Goal: Task Accomplishment & Management: Use online tool/utility

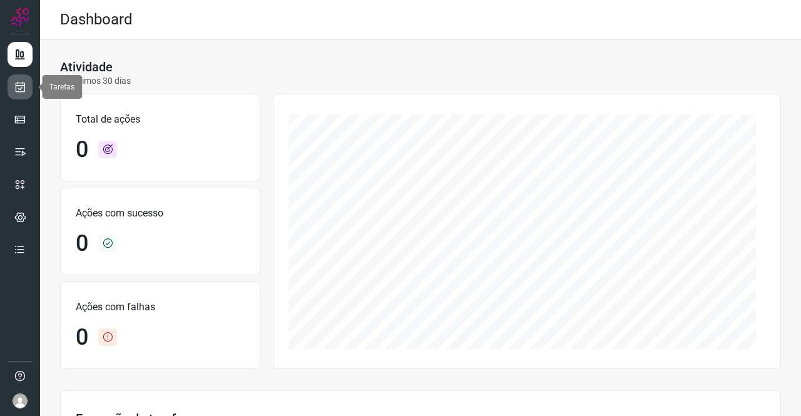
click at [11, 92] on link at bounding box center [20, 86] width 25 height 25
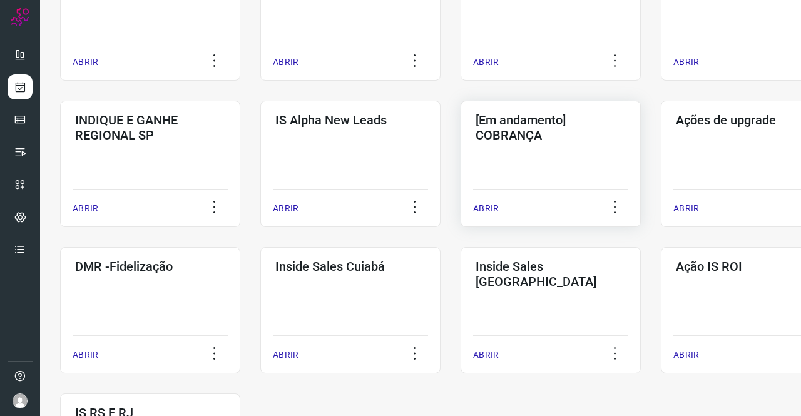
click at [541, 133] on h3 "[Em andamento] COBRANÇA" at bounding box center [551, 128] width 150 height 30
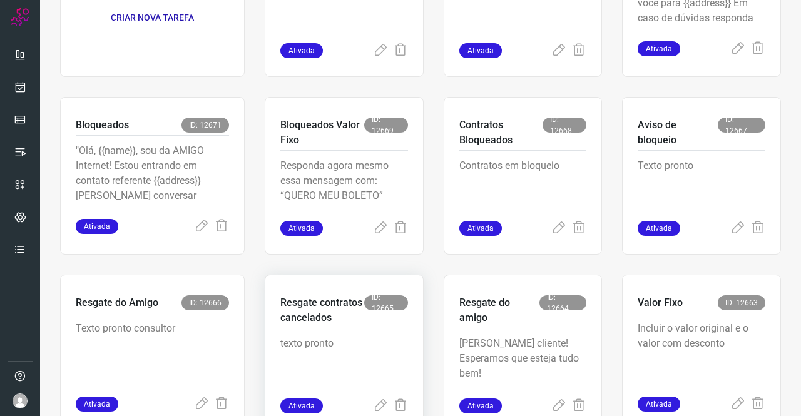
scroll to position [300, 0]
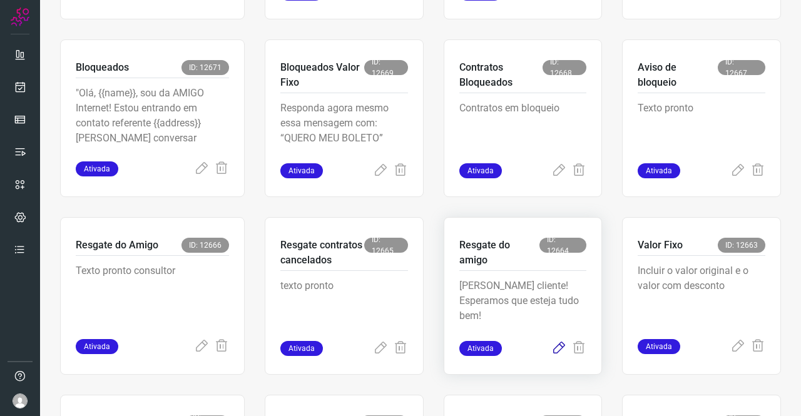
click at [554, 346] on icon at bounding box center [558, 348] width 15 height 15
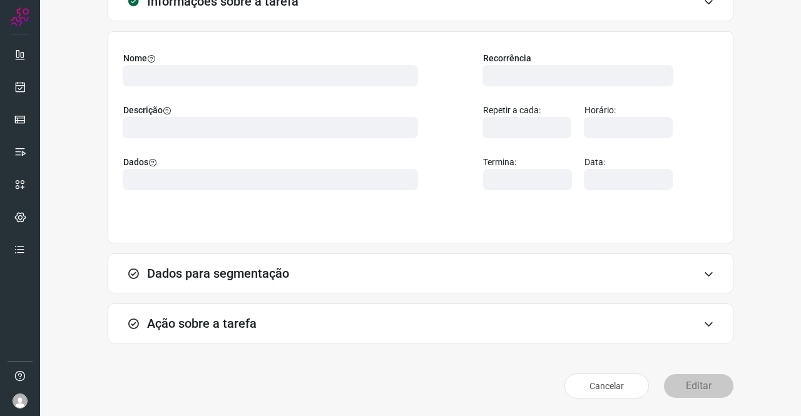
scroll to position [72, 0]
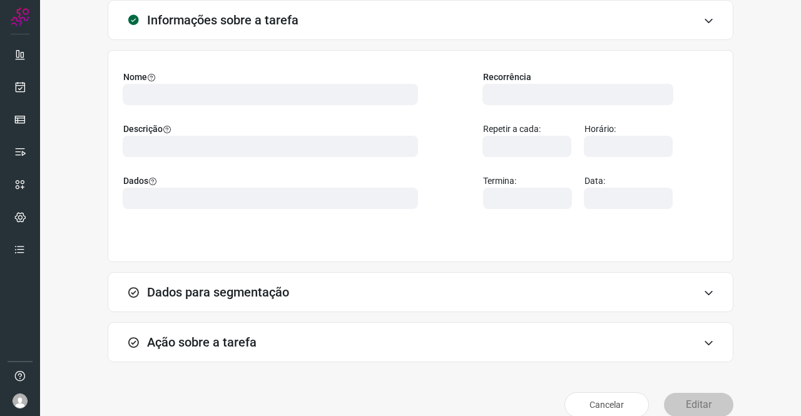
type input "524641"
type input "226607"
type input "ce0450f2-f722-4c34-a038-47adef28190d"
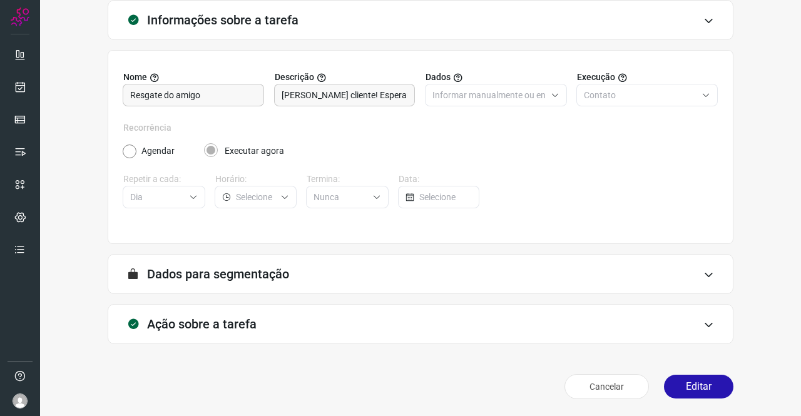
click at [217, 325] on h3 "Ação sobre a tarefa" at bounding box center [202, 324] width 110 height 15
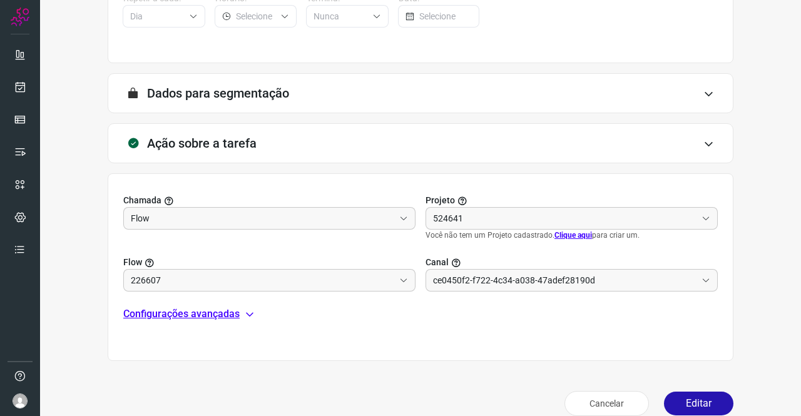
scroll to position [270, 0]
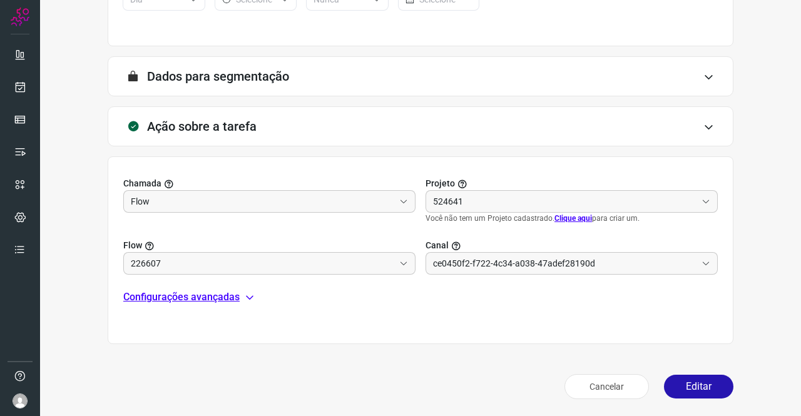
click at [181, 292] on p "Configurações avançadas" at bounding box center [181, 297] width 116 height 15
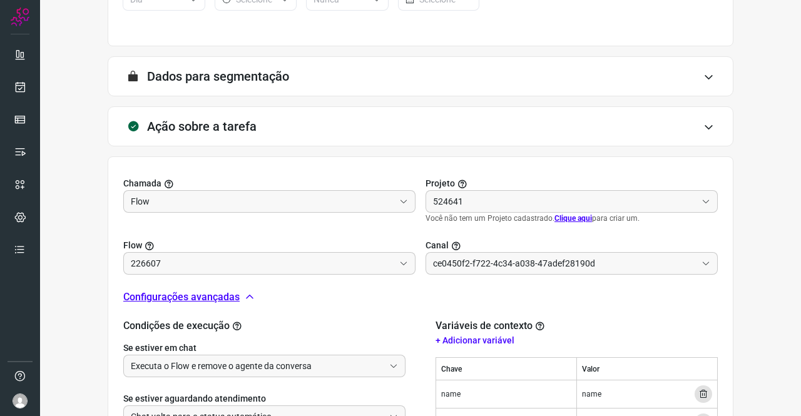
type input "API para o envio de mensagem ativa (em massa)"
type input "DIM - Resgate do AMIGO"
type input "Amigo 0800"
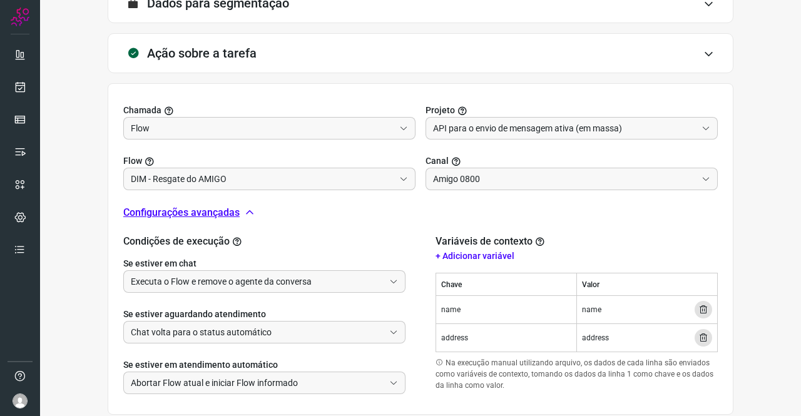
scroll to position [413, 0]
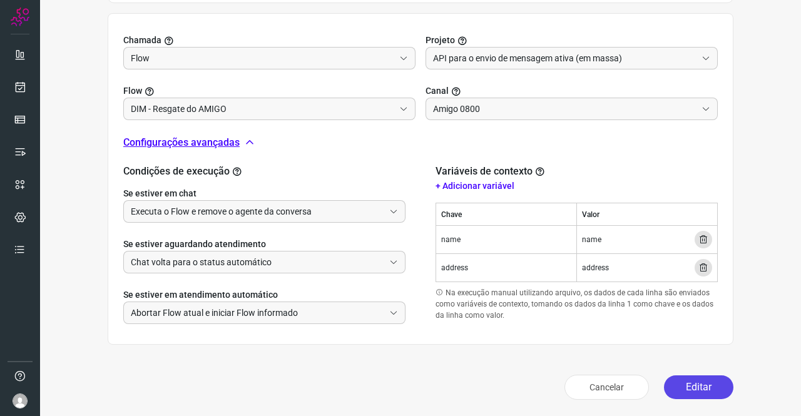
click at [691, 382] on button "Editar" at bounding box center [698, 387] width 69 height 24
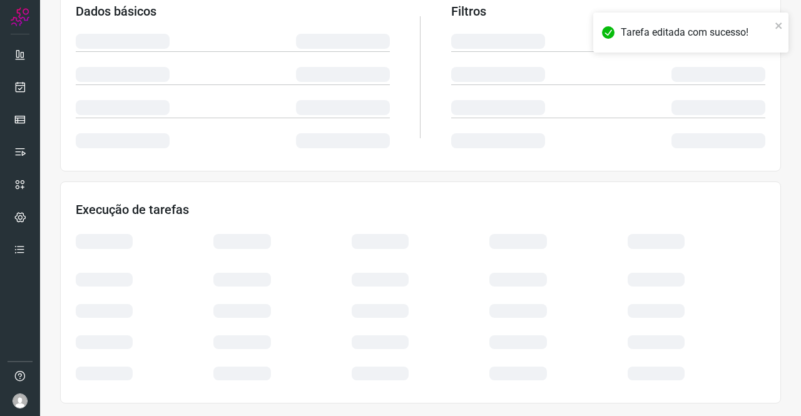
scroll to position [228, 0]
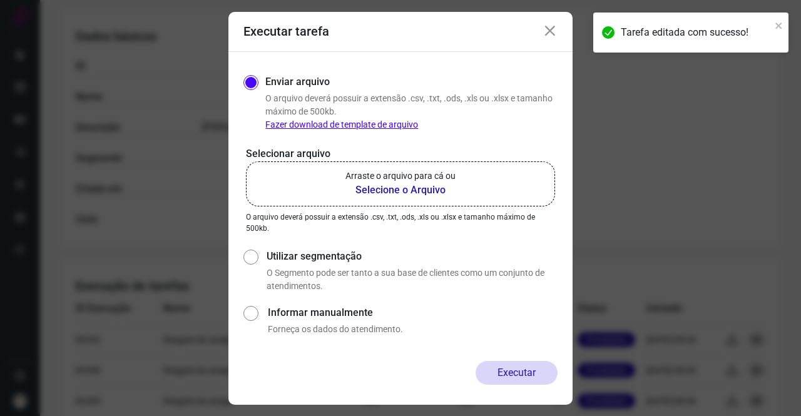
click at [412, 181] on p "Arraste o arquivo para cá ou" at bounding box center [400, 176] width 110 height 13
click at [0, 0] on input "Arraste o arquivo para cá ou Selecione o Arquivo" at bounding box center [0, 0] width 0 height 0
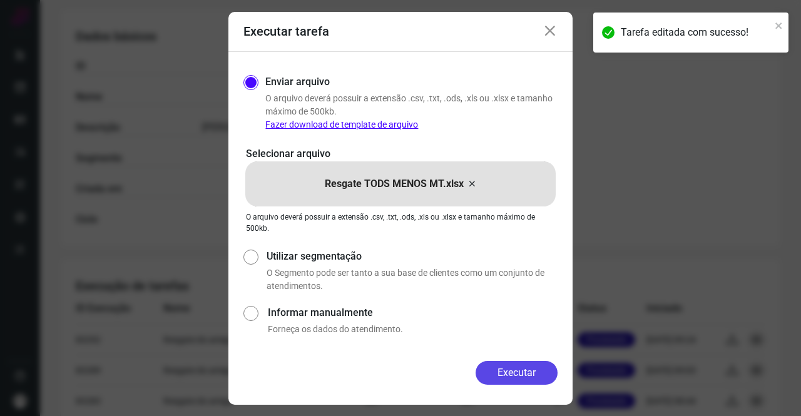
click at [524, 376] on button "Executar" at bounding box center [517, 373] width 82 height 24
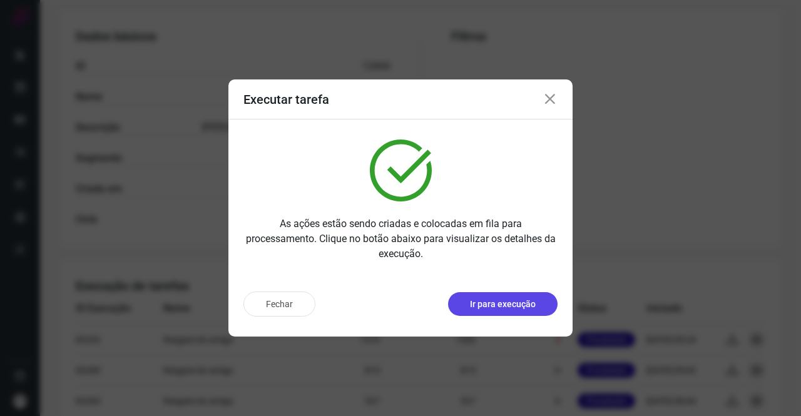
click at [514, 307] on p "Ir para execução" at bounding box center [503, 304] width 66 height 13
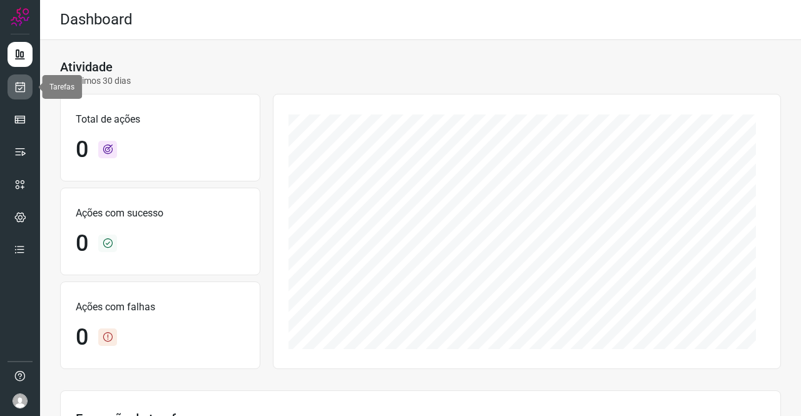
click at [23, 87] on icon at bounding box center [20, 87] width 13 height 13
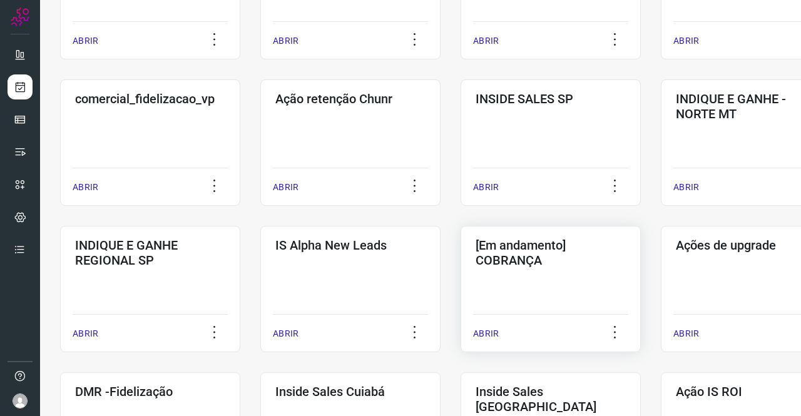
click at [564, 248] on h3 "[Em andamento] COBRANÇA" at bounding box center [551, 253] width 150 height 30
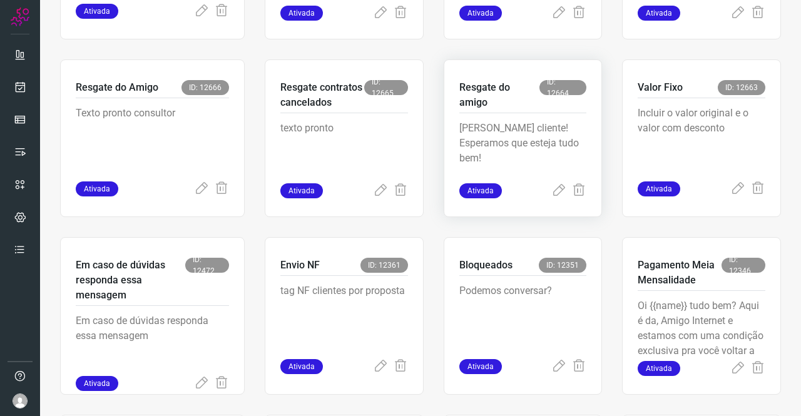
scroll to position [426, 0]
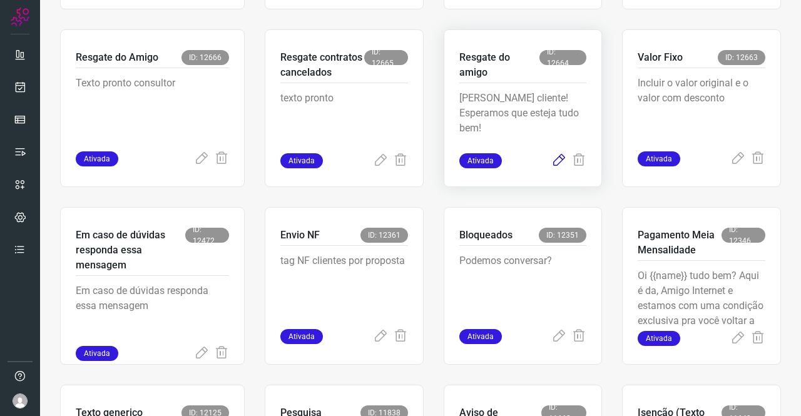
click at [554, 158] on icon at bounding box center [558, 160] width 15 height 15
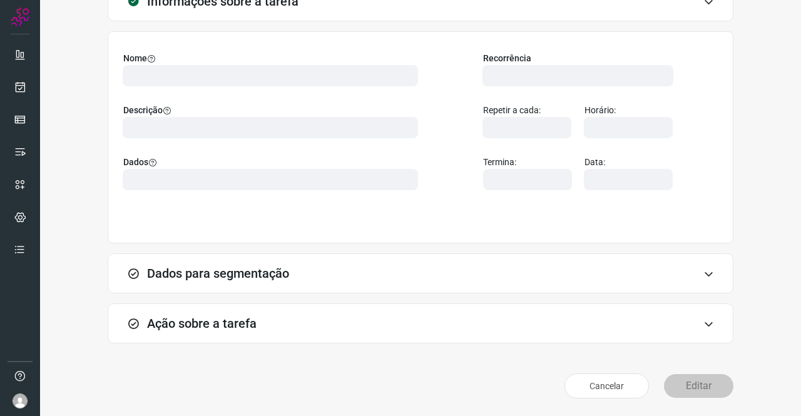
scroll to position [72, 0]
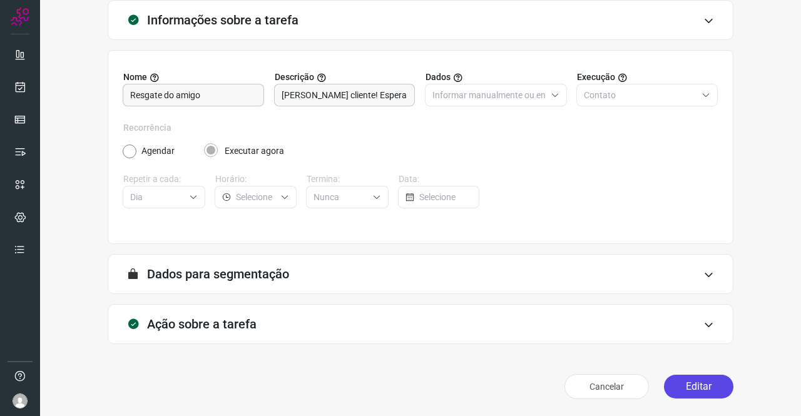
click at [685, 377] on button "Editar" at bounding box center [698, 387] width 69 height 24
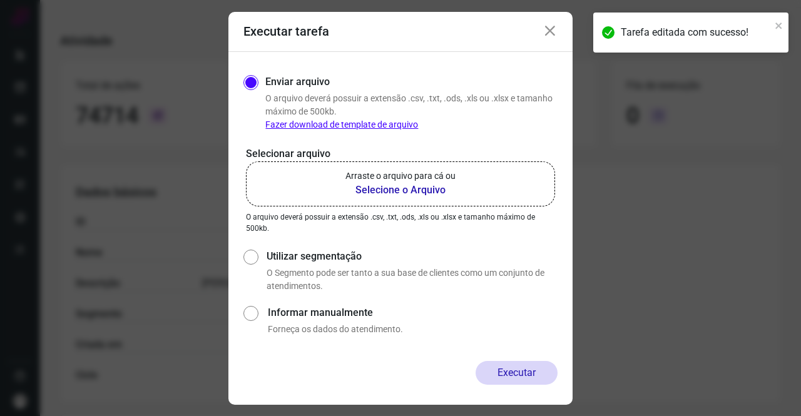
click at [456, 185] on label "Arraste o arquivo para cá ou Selecione o Arquivo" at bounding box center [400, 183] width 309 height 45
click at [0, 0] on input "Arraste o arquivo para cá ou Selecione o Arquivo" at bounding box center [0, 0] width 0 height 0
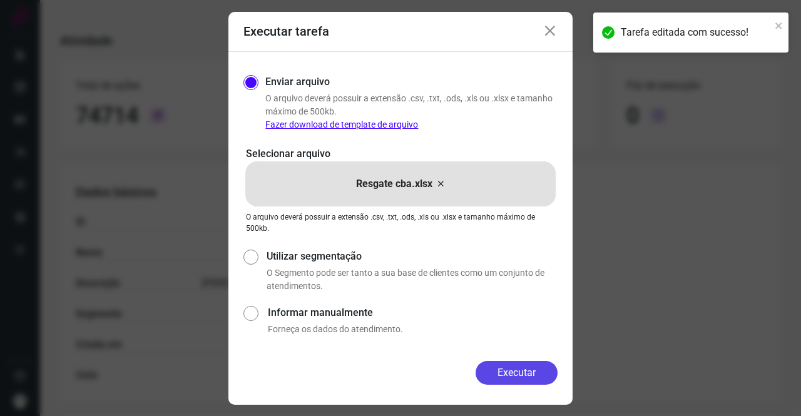
click at [529, 374] on button "Executar" at bounding box center [517, 373] width 82 height 24
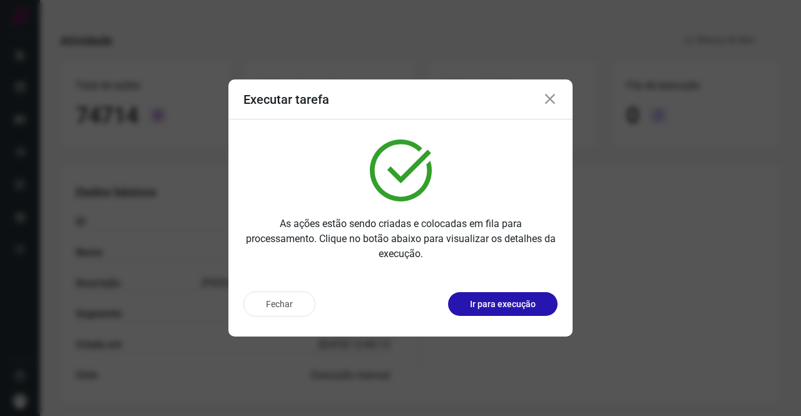
click at [554, 103] on icon at bounding box center [550, 99] width 15 height 15
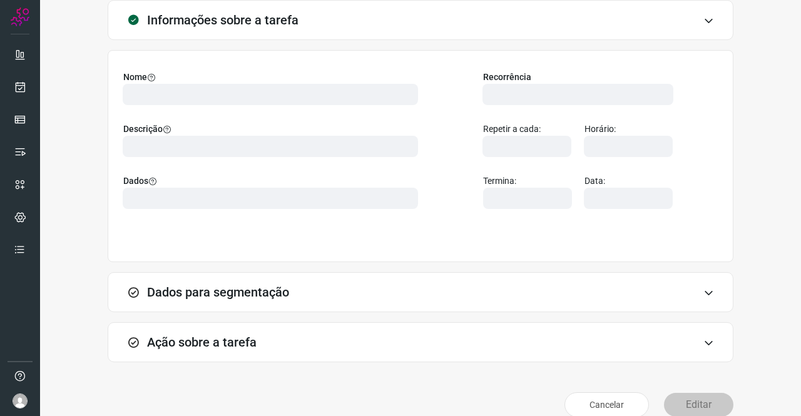
type input "524641"
type input "226607"
type input "ce0450f2-f722-4c34-a038-47adef28190d"
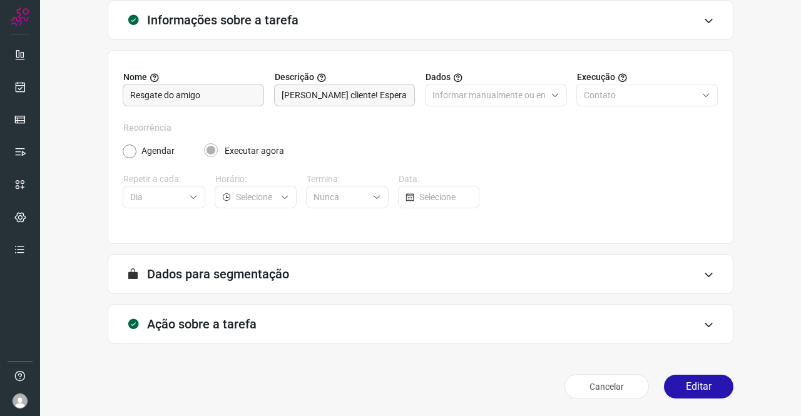
click at [274, 310] on div "Ação sobre a tarefa" at bounding box center [421, 324] width 626 height 40
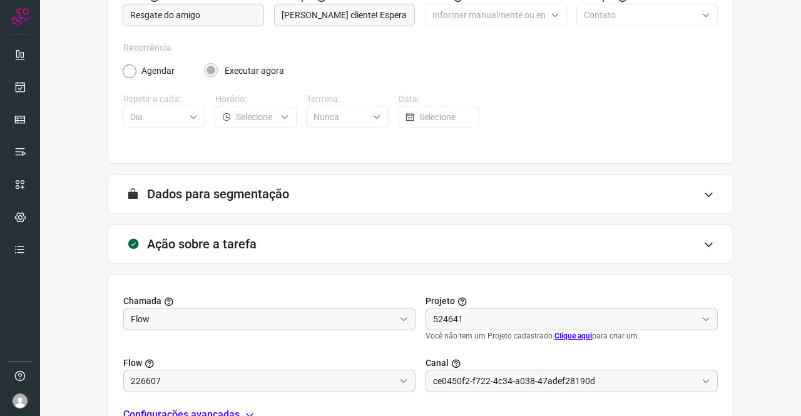
scroll to position [197, 0]
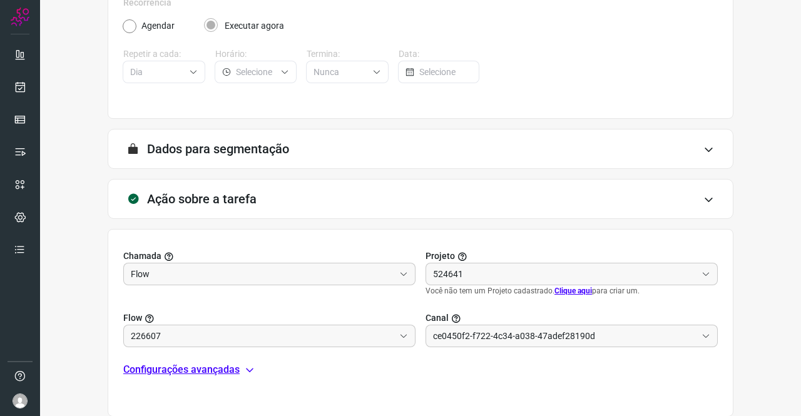
type input "API para o envio de mensagem ativa (em massa)"
type input "DIM - Resgate do AMIGO"
type input "Amigo 0800"
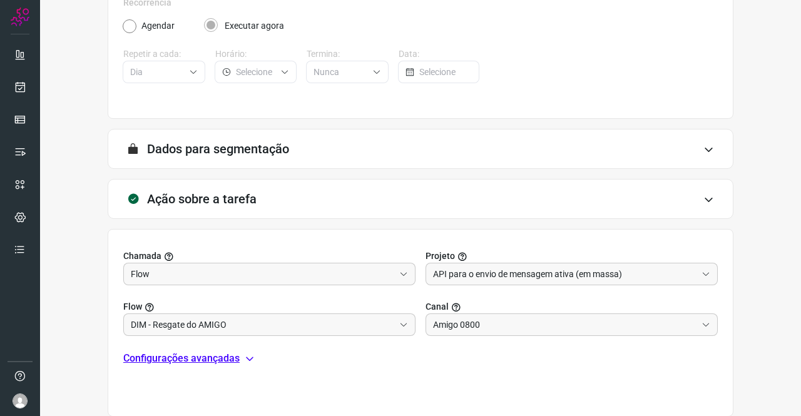
click at [203, 357] on p "Configurações avançadas" at bounding box center [181, 358] width 116 height 15
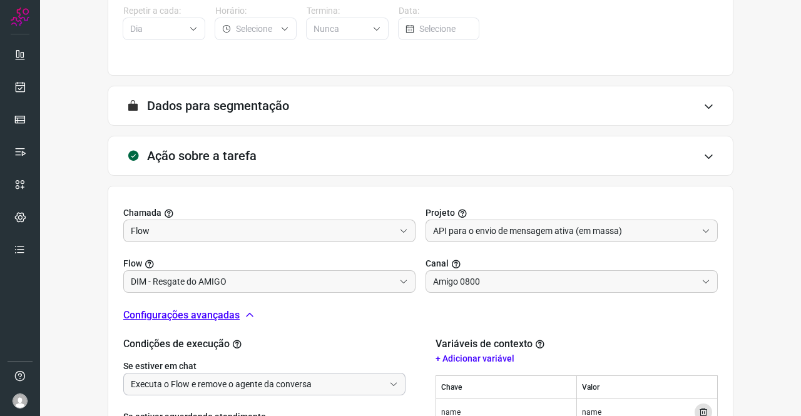
scroll to position [260, 0]
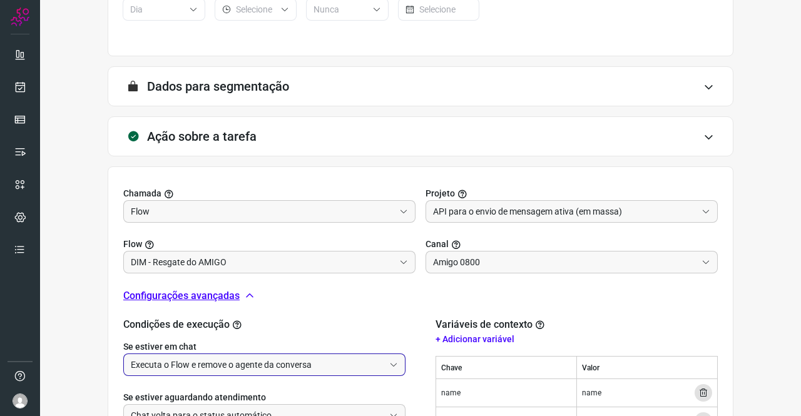
click at [204, 359] on input "Executa o Flow e remove o agente da conversa" at bounding box center [257, 364] width 253 height 21
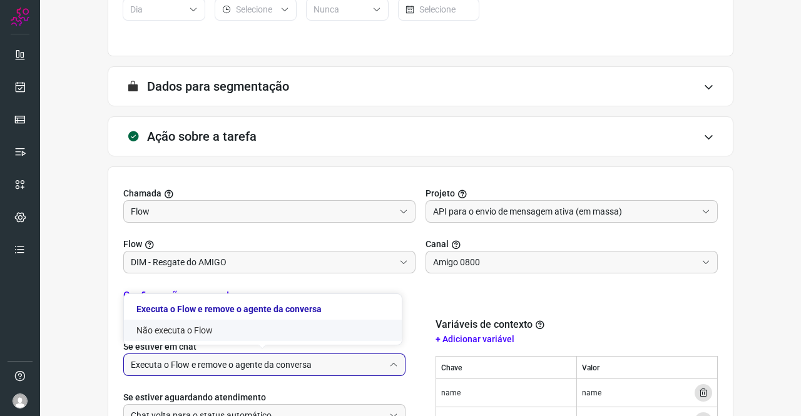
click at [204, 324] on li "Não executa o Flow" at bounding box center [263, 330] width 278 height 21
type input "Não executa o Flow"
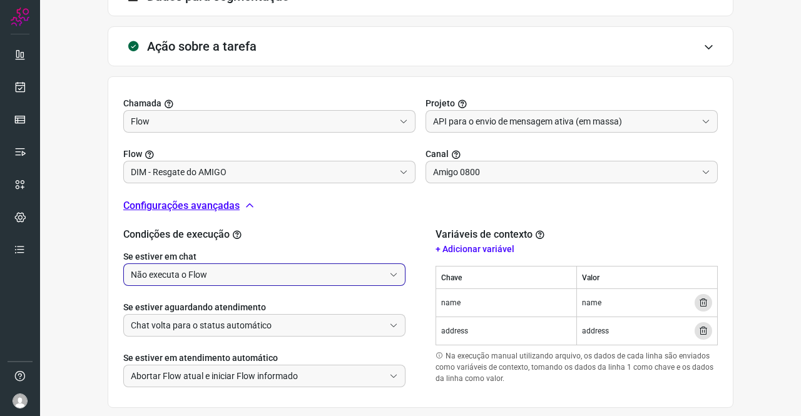
scroll to position [413, 0]
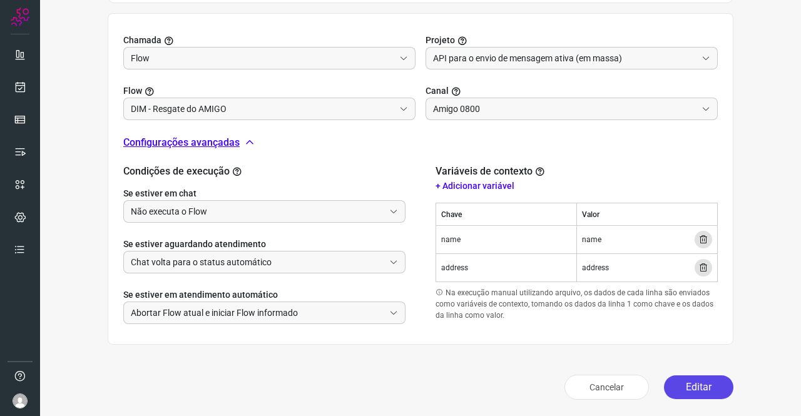
click at [668, 380] on button "Editar" at bounding box center [698, 387] width 69 height 24
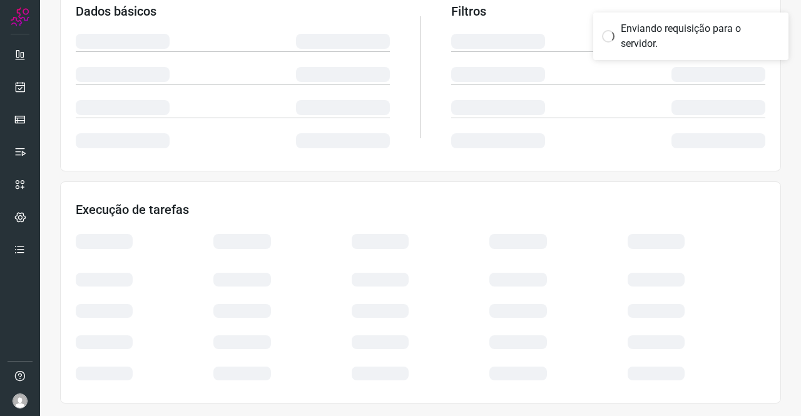
scroll to position [228, 0]
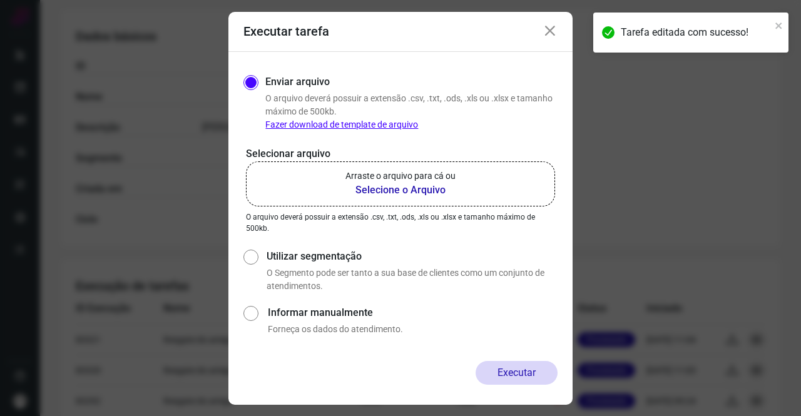
click at [441, 185] on b "Selecione o Arquivo" at bounding box center [400, 190] width 110 height 15
click at [0, 0] on input "Arraste o arquivo para cá ou Selecione o Arquivo" at bounding box center [0, 0] width 0 height 0
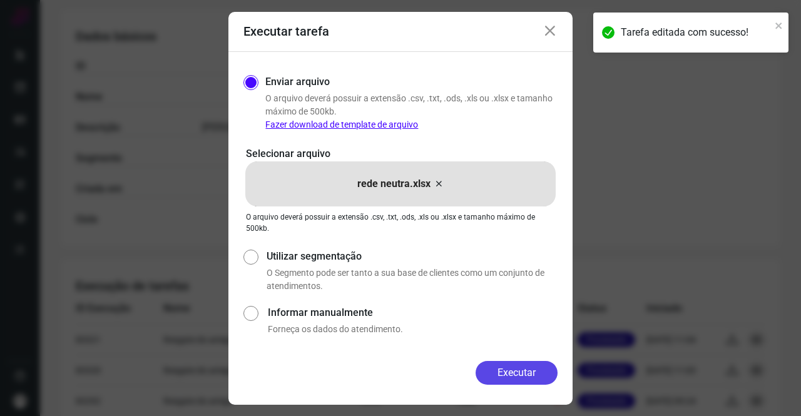
drag, startPoint x: 507, startPoint y: 350, endPoint x: 509, endPoint y: 364, distance: 14.0
click at [507, 350] on div "Enviar arquivo O arquivo deverá possuir a extensão .csv, .txt, .ods, .xls ou .x…" at bounding box center [400, 206] width 344 height 309
click at [509, 365] on button "Executar" at bounding box center [517, 373] width 82 height 24
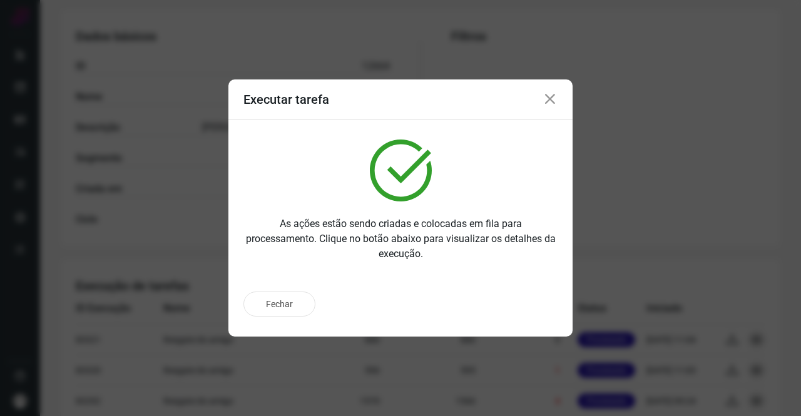
click at [556, 101] on icon at bounding box center [550, 99] width 15 height 15
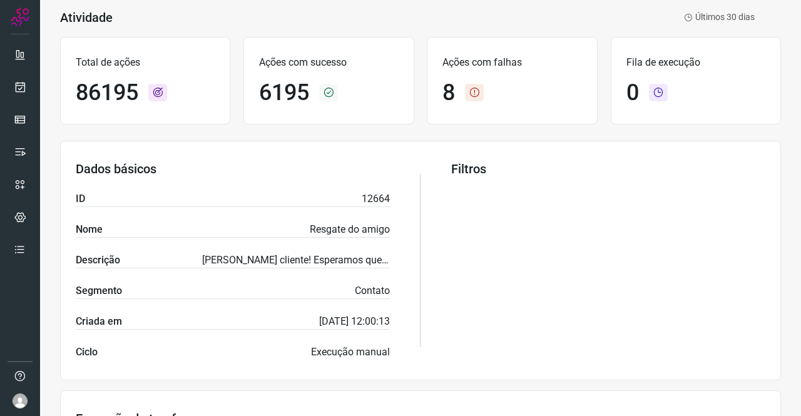
scroll to position [40, 0]
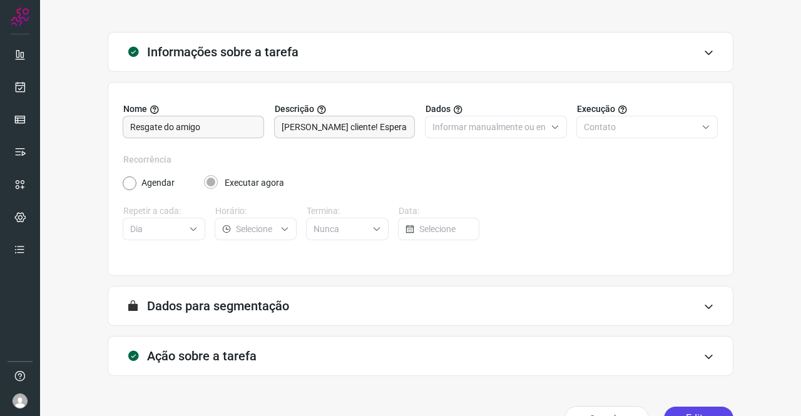
click at [690, 407] on button "Editar" at bounding box center [698, 419] width 69 height 24
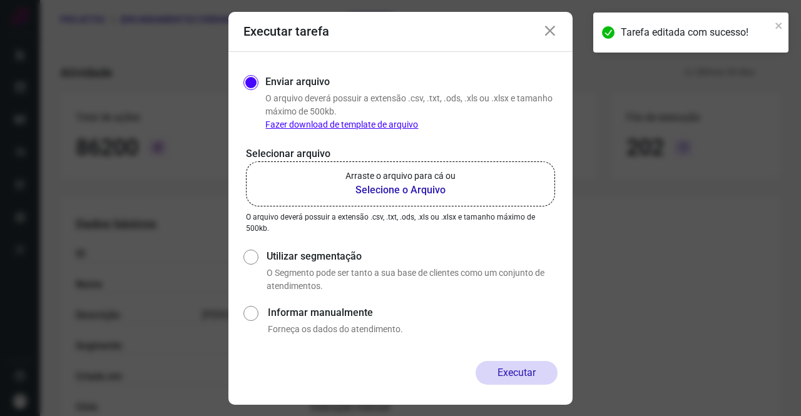
click at [414, 185] on b "Selecione o Arquivo" at bounding box center [400, 190] width 110 height 15
click at [0, 0] on input "Arraste o arquivo para cá ou Selecione o Arquivo" at bounding box center [0, 0] width 0 height 0
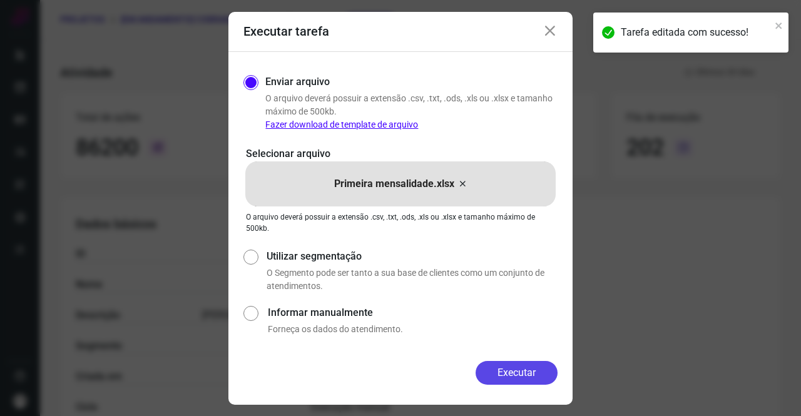
click at [496, 366] on button "Executar" at bounding box center [517, 373] width 82 height 24
